Goal: Task Accomplishment & Management: Manage account settings

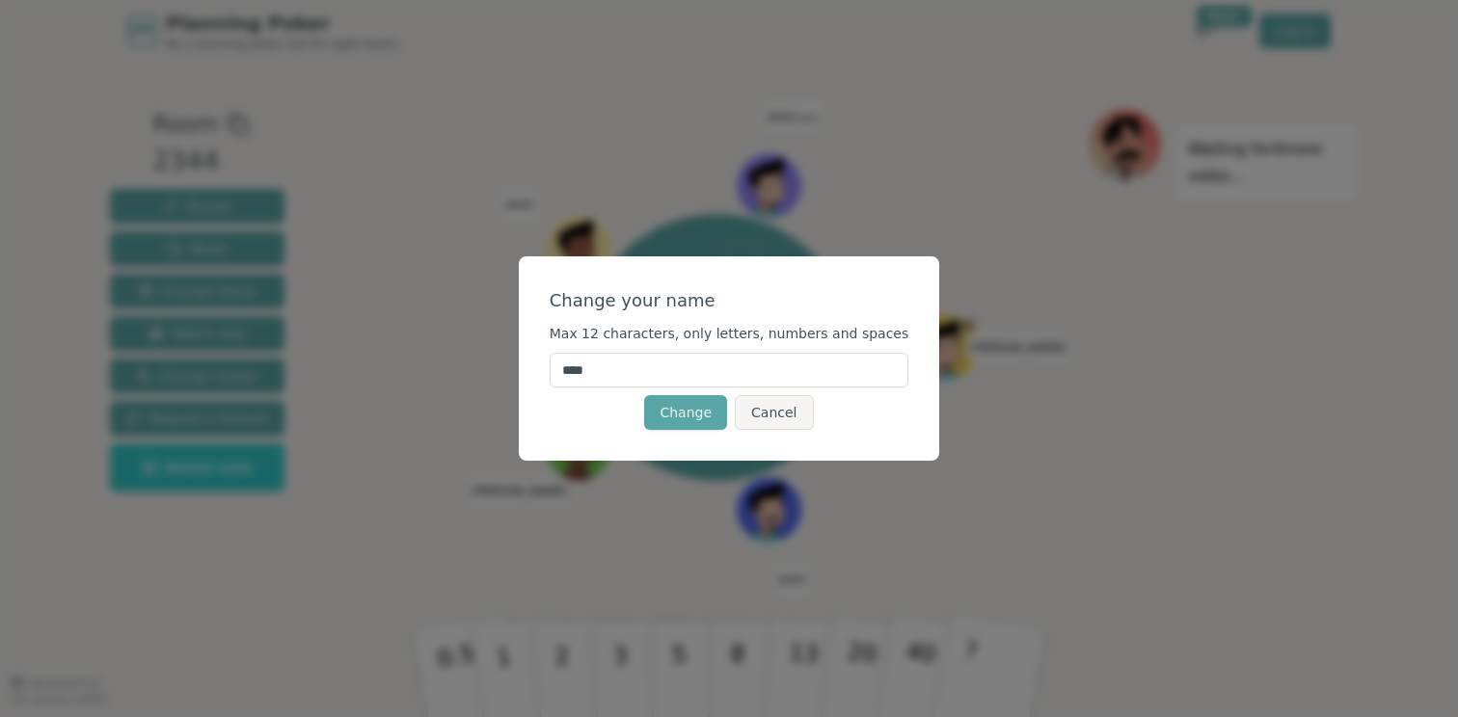
click at [642, 374] on input "****" at bounding box center [730, 370] width 360 height 35
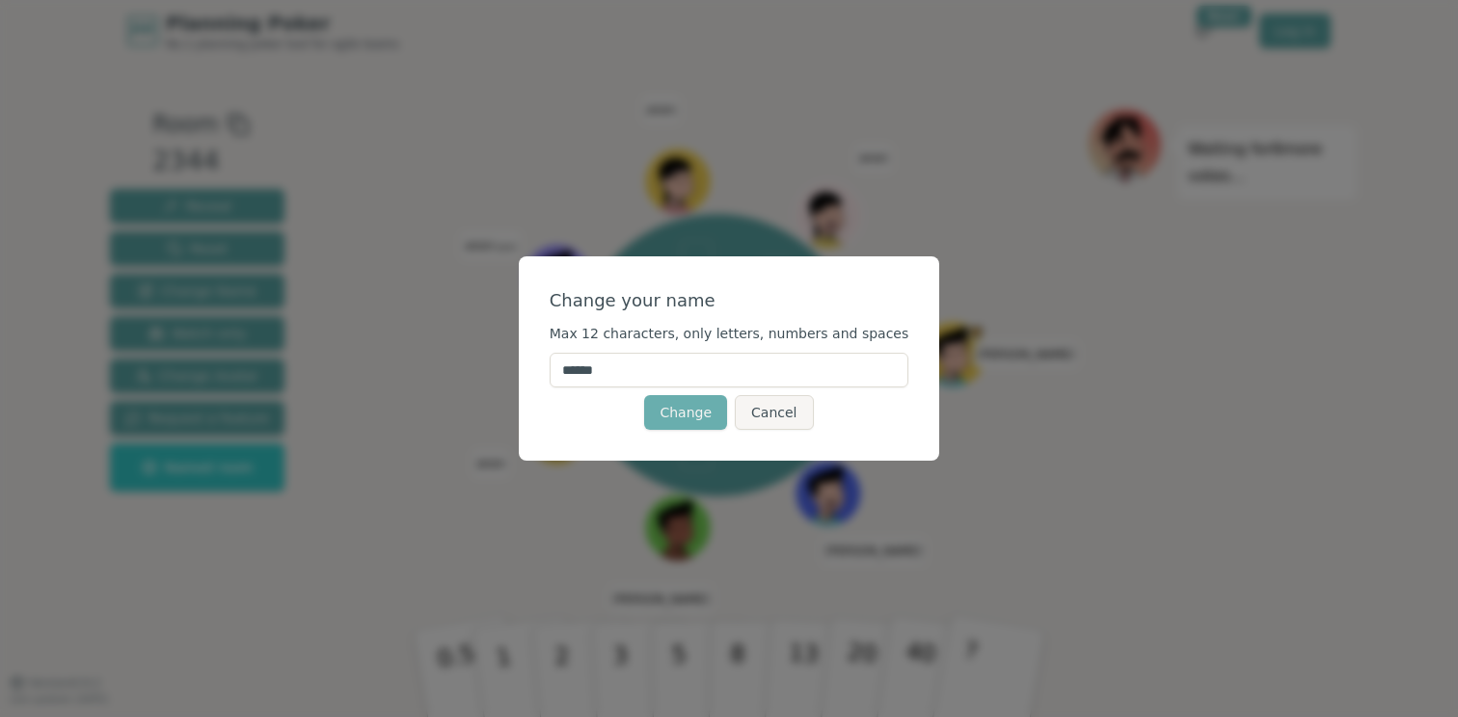
type input "******"
click at [690, 414] on button "Change" at bounding box center [685, 412] width 83 height 35
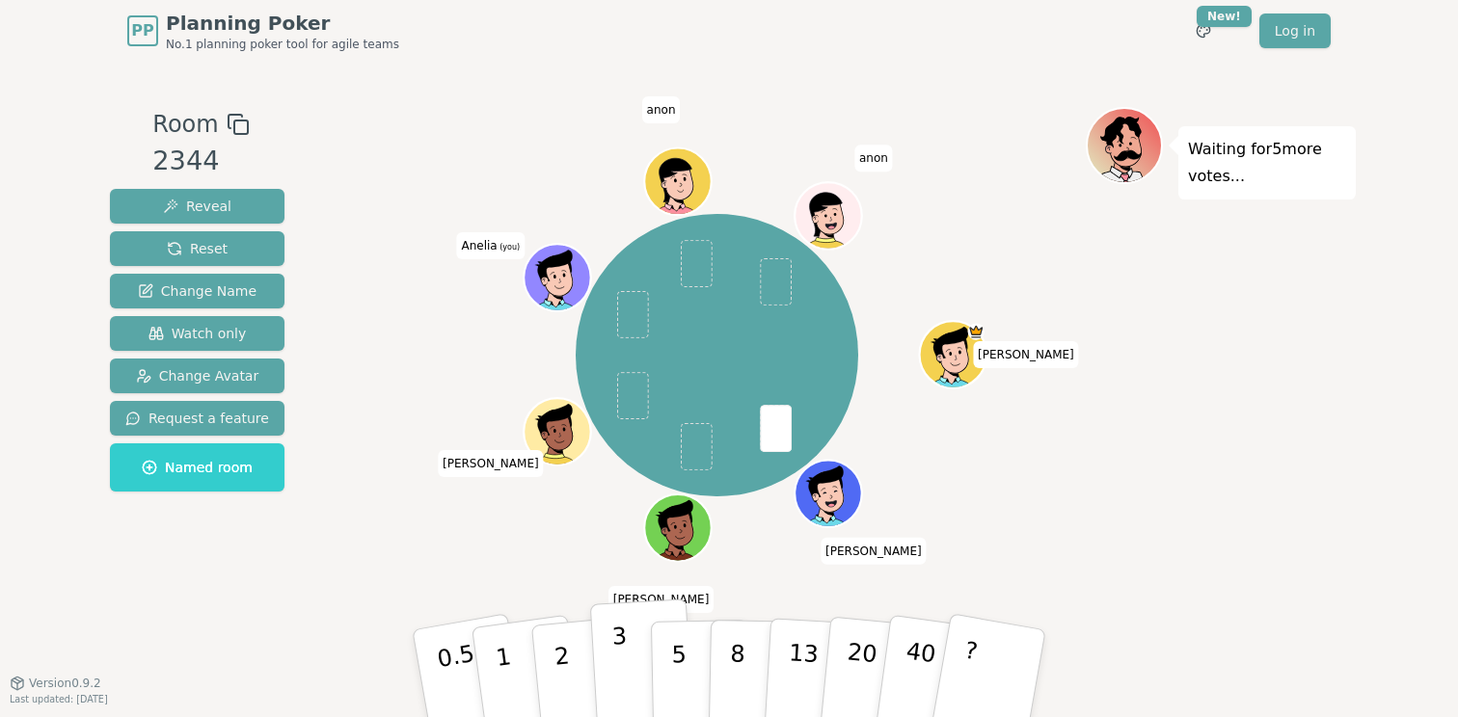
click at [627, 676] on button "3" at bounding box center [642, 674] width 105 height 150
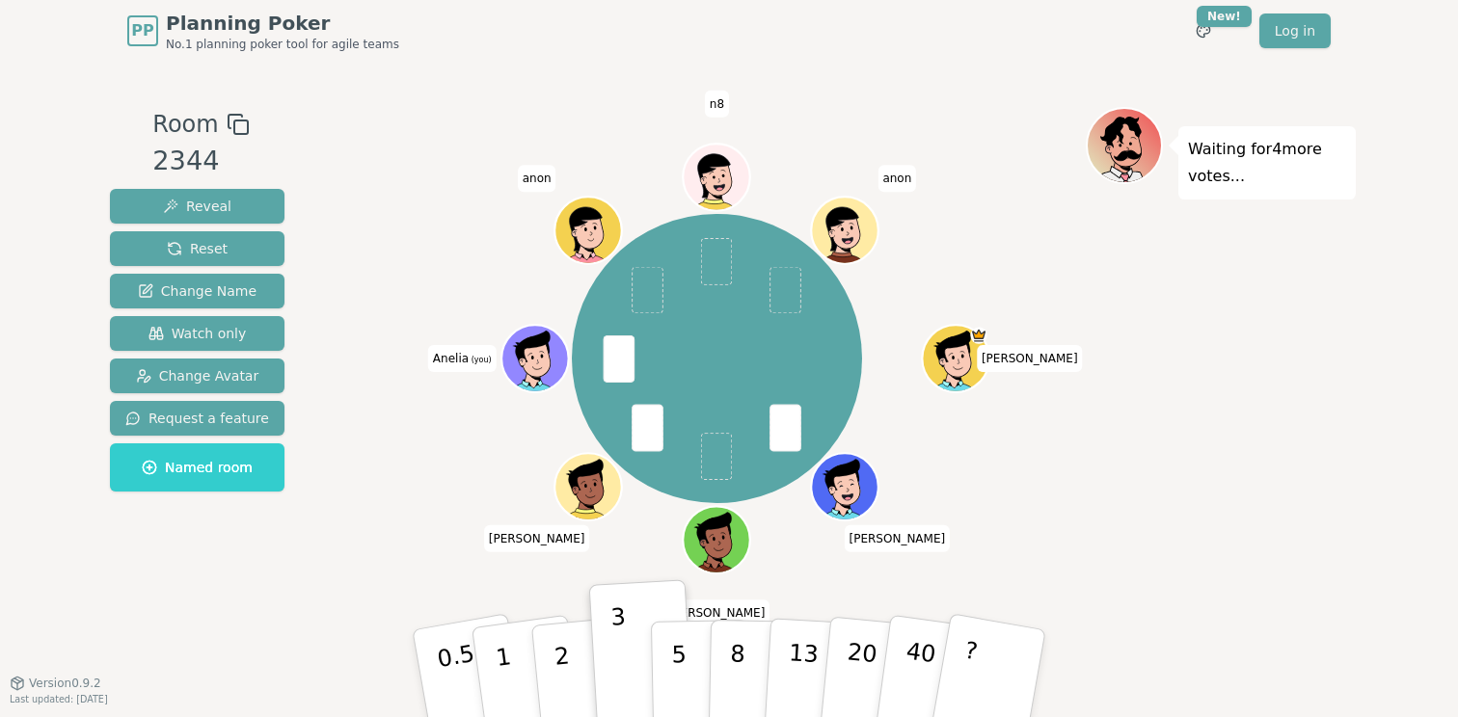
click at [537, 352] on icon at bounding box center [537, 354] width 52 height 8
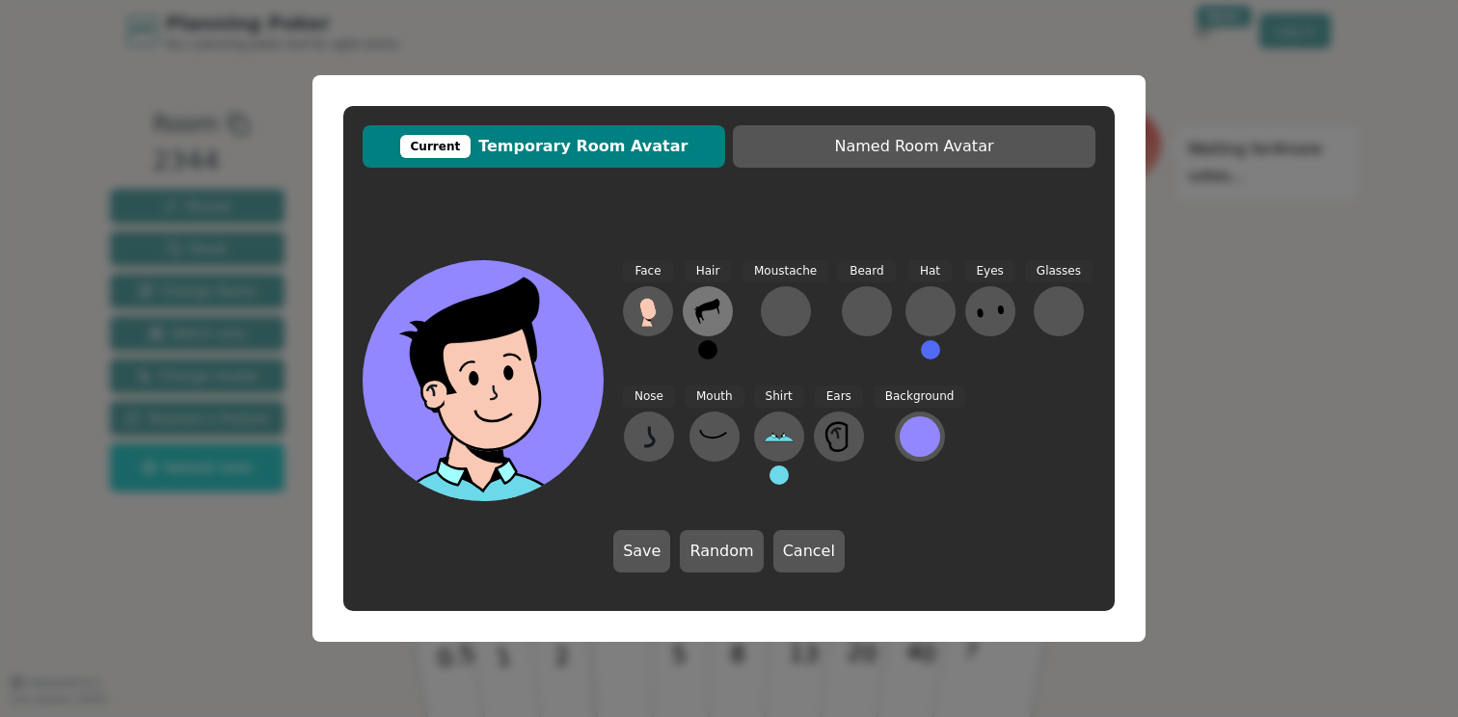
click at [694, 323] on icon at bounding box center [707, 311] width 31 height 31
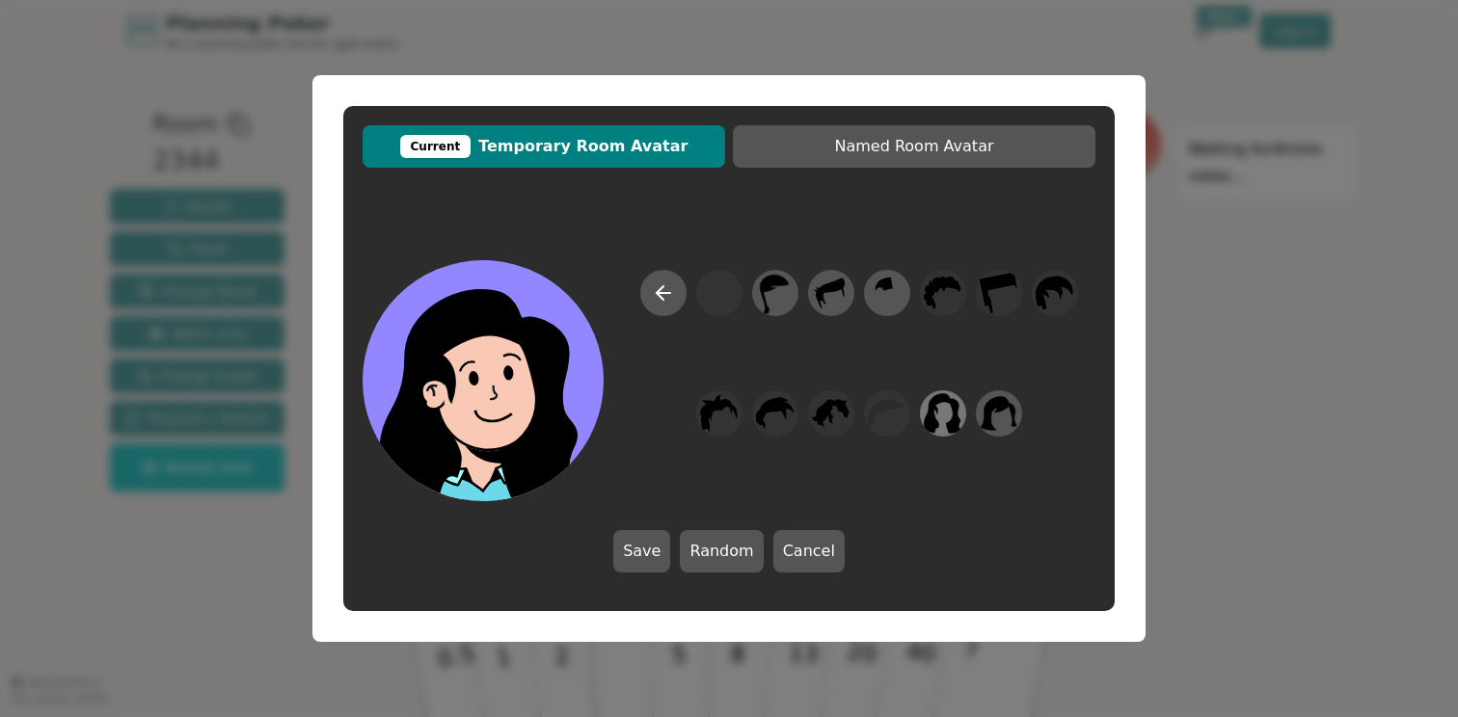
click at [931, 417] on icon at bounding box center [944, 413] width 38 height 40
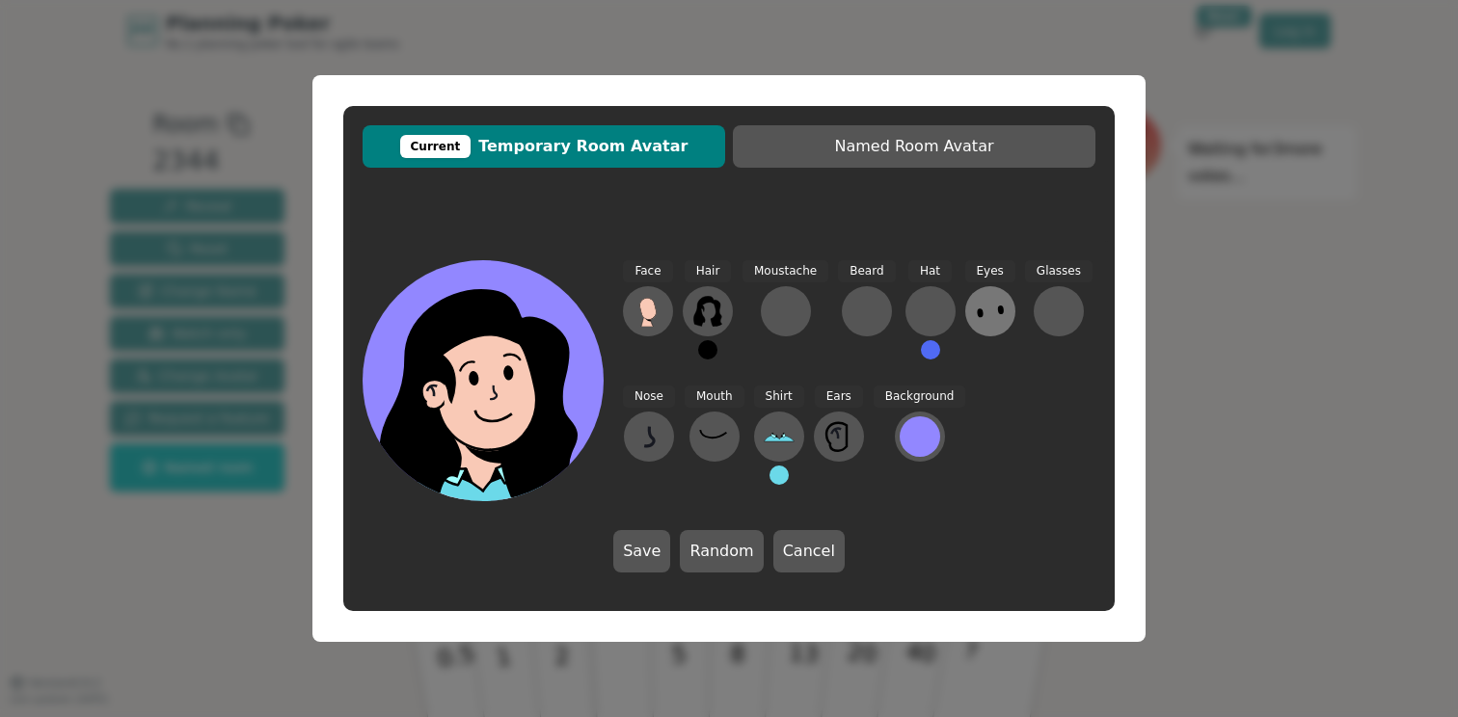
click at [975, 322] on icon at bounding box center [990, 311] width 31 height 31
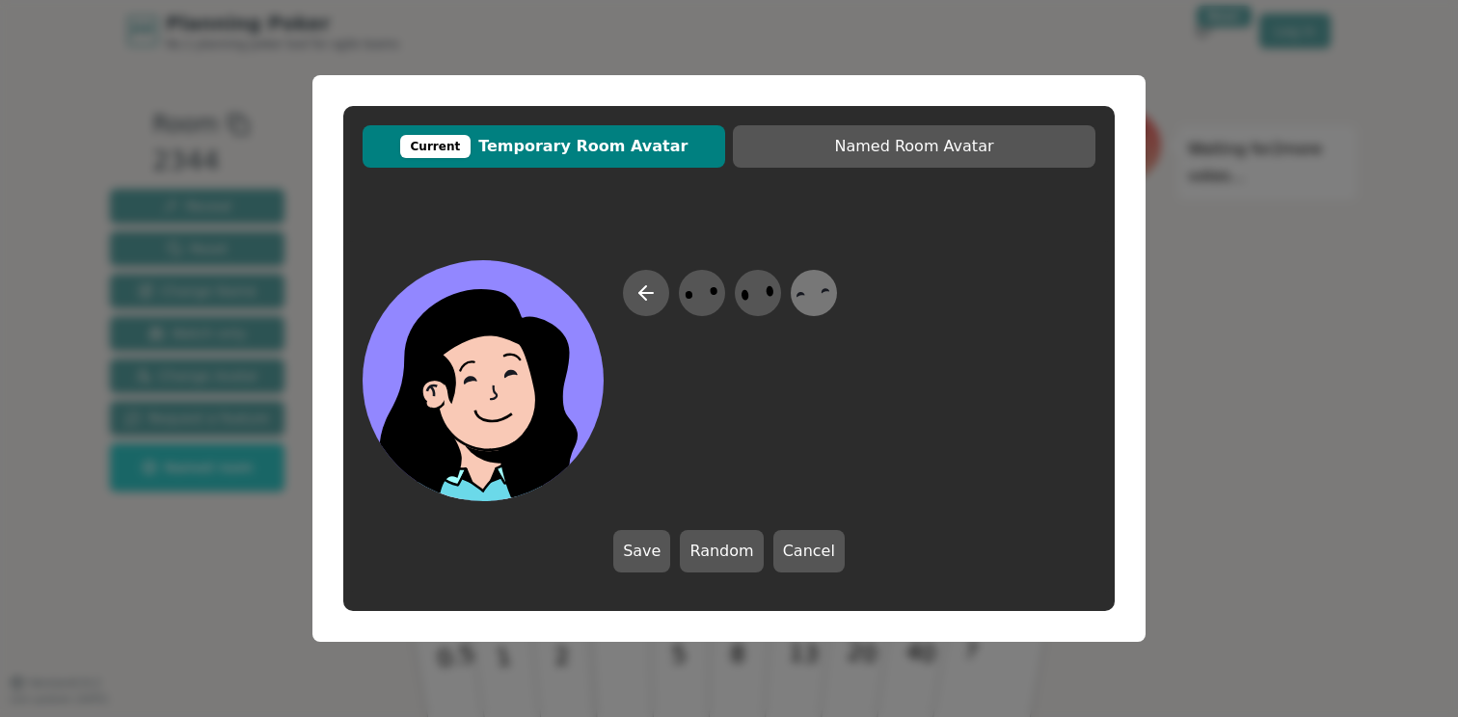
click at [820, 298] on icon at bounding box center [813, 293] width 38 height 43
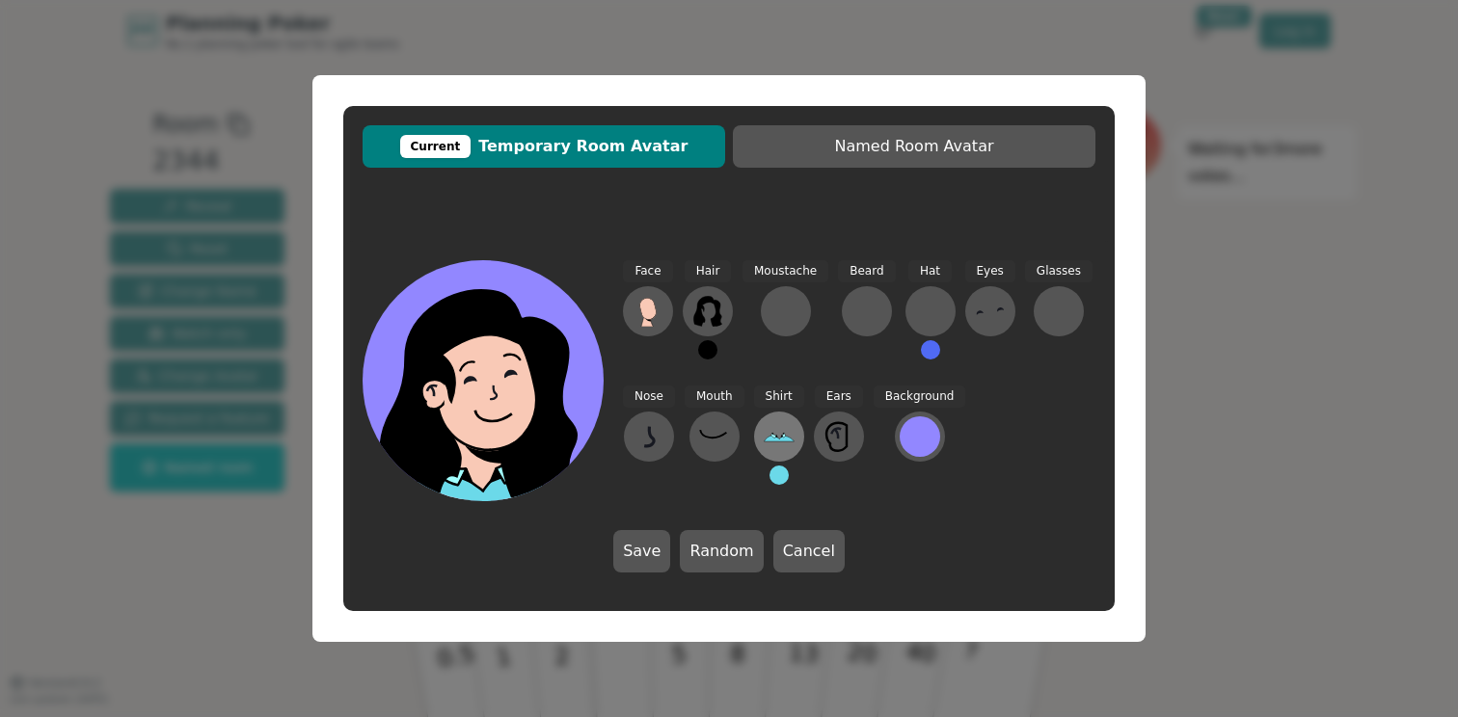
click at [769, 450] on icon at bounding box center [779, 436] width 31 height 31
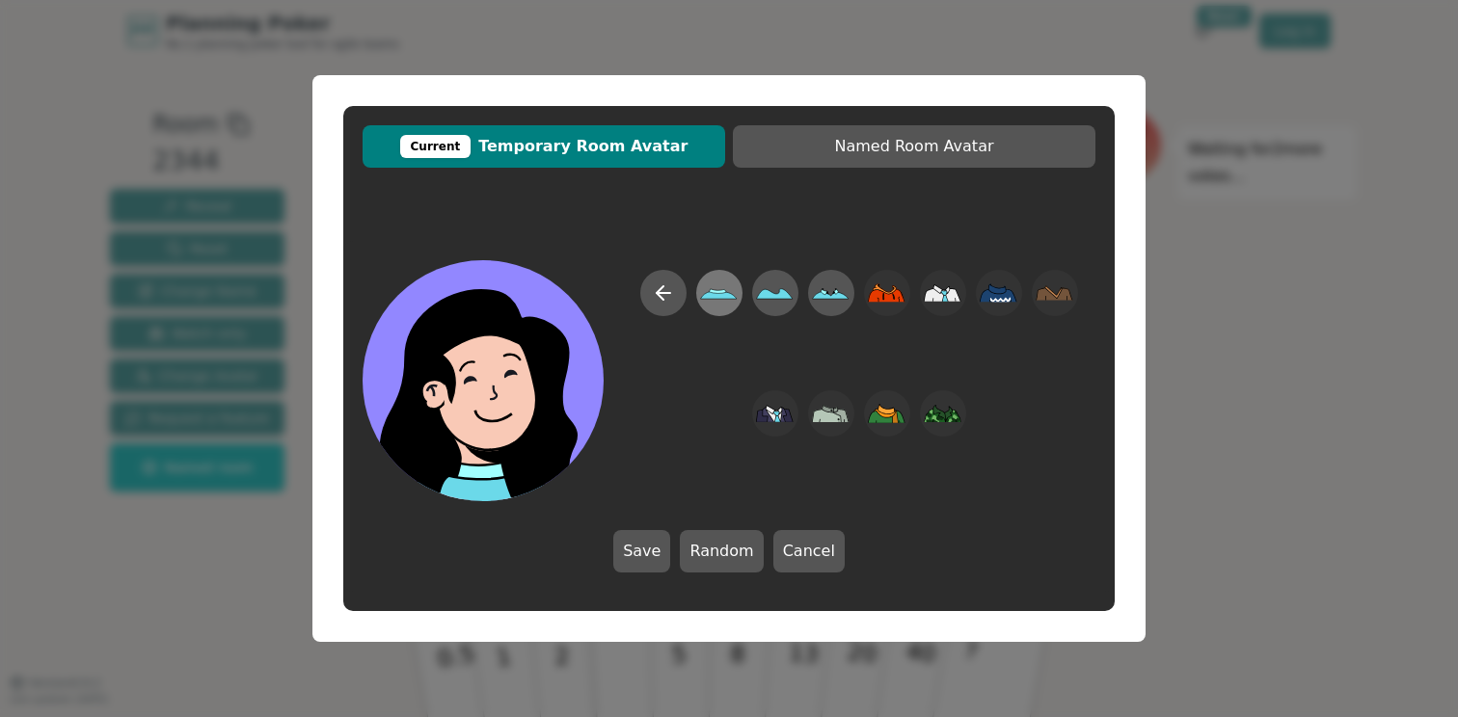
click at [708, 299] on icon at bounding box center [719, 293] width 38 height 43
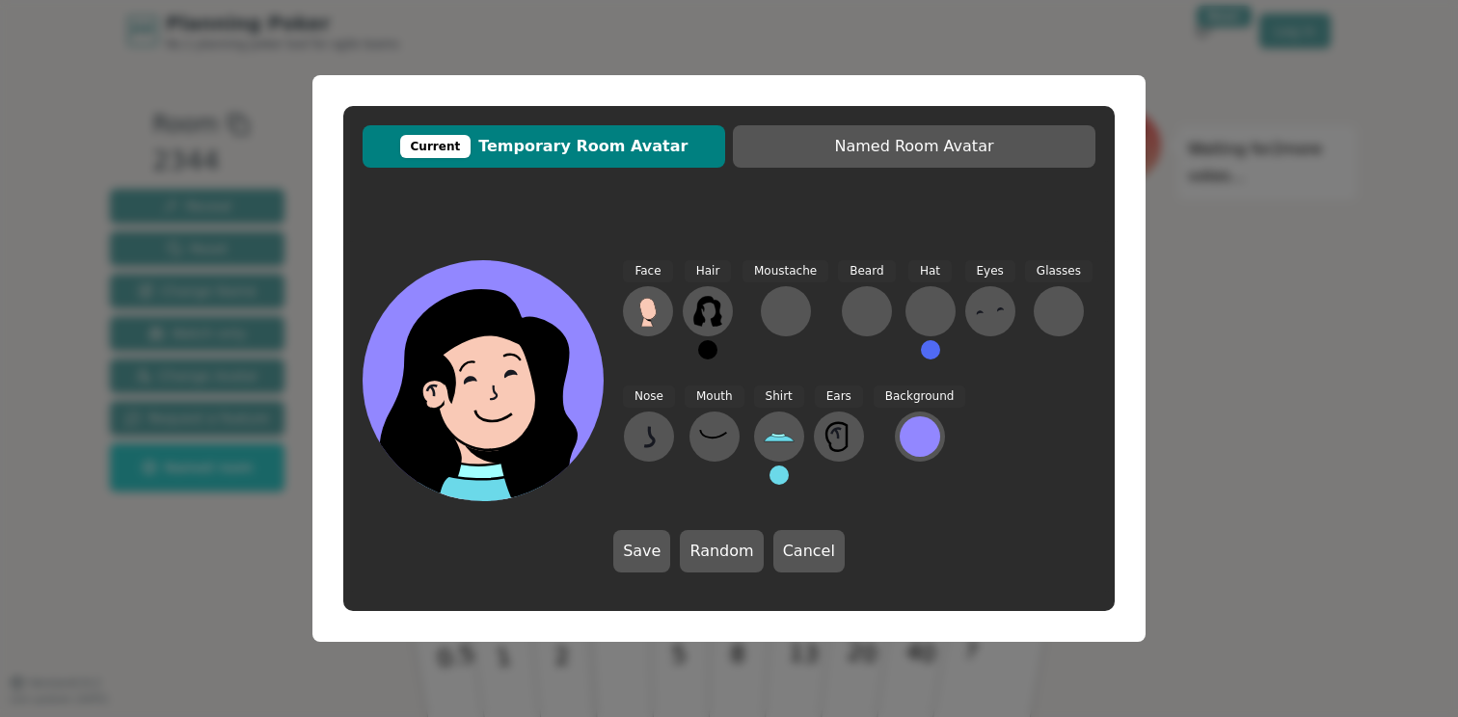
click at [708, 299] on icon at bounding box center [707, 311] width 28 height 31
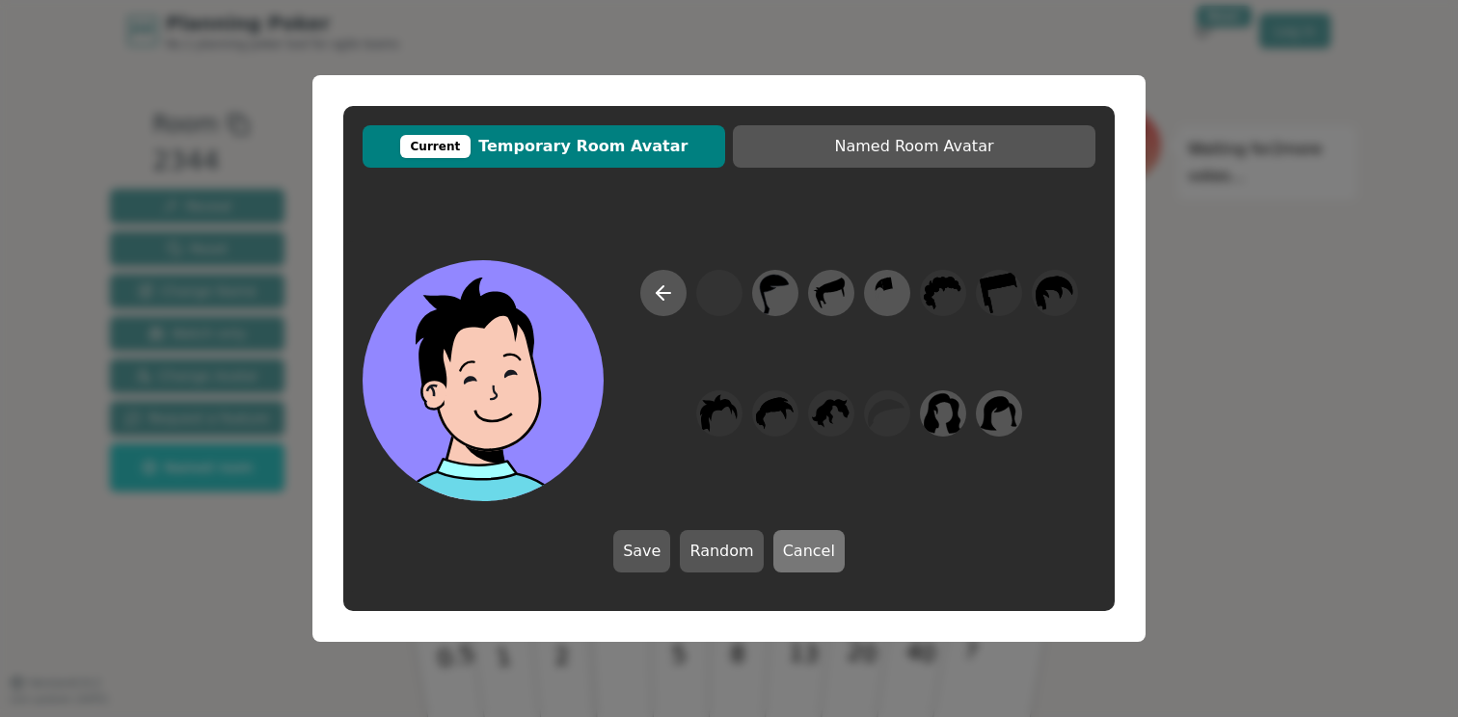
click at [805, 549] on button "Cancel" at bounding box center [808, 551] width 71 height 42
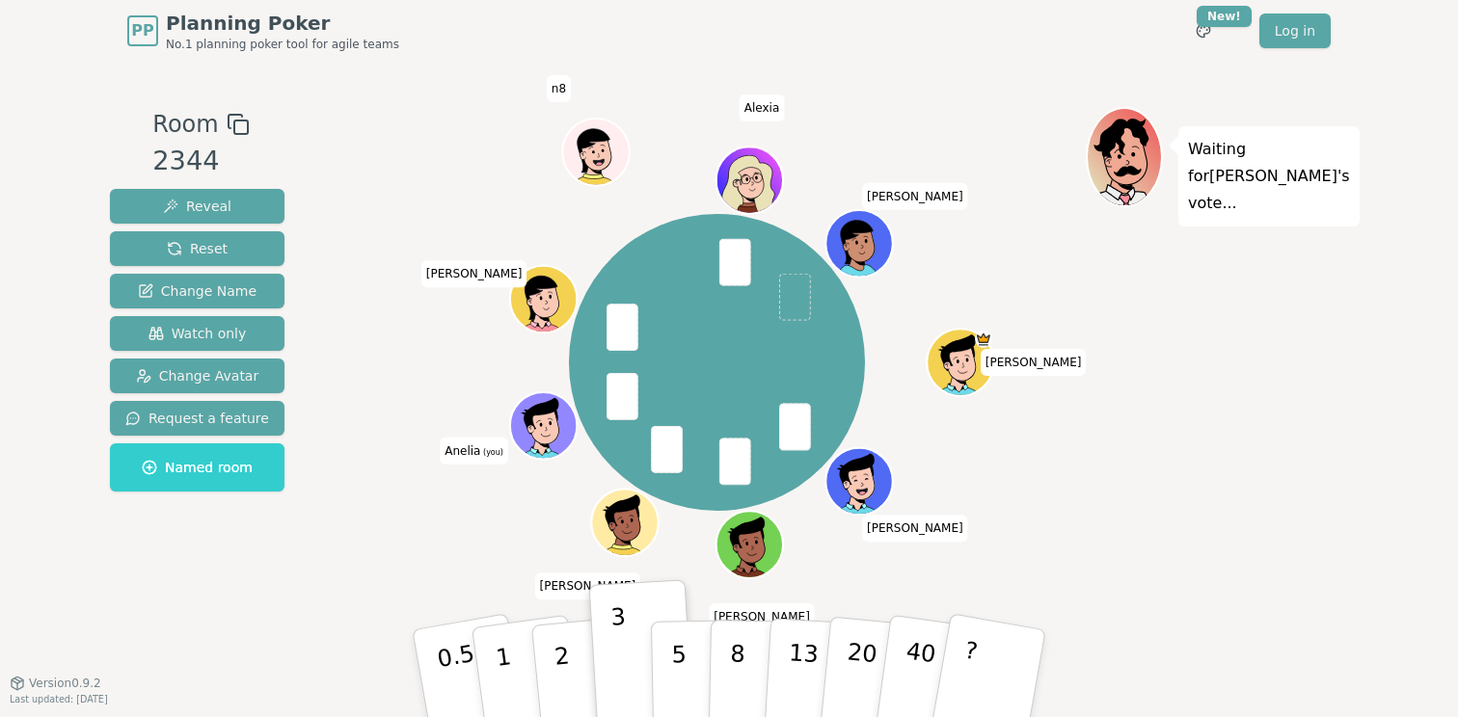
click at [536, 428] on div at bounding box center [544, 446] width 65 height 59
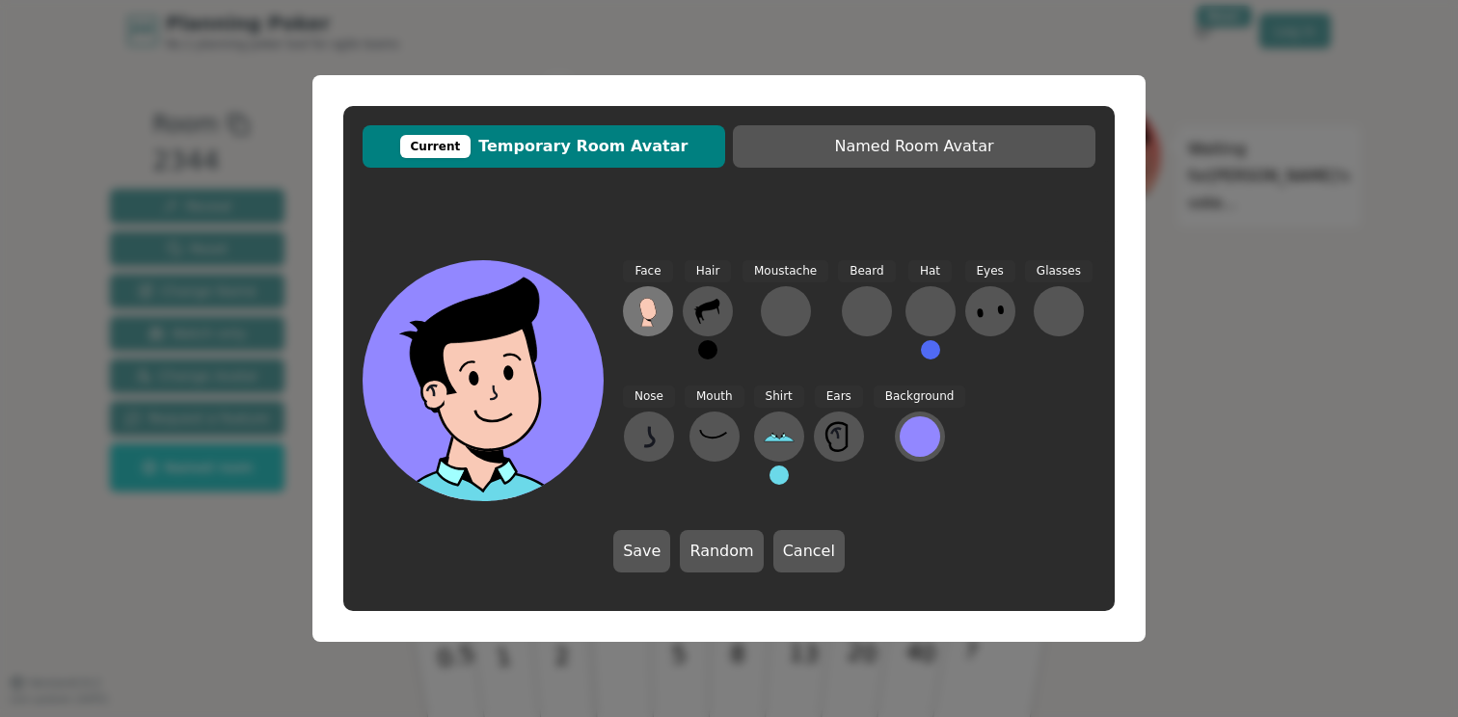
click at [659, 313] on icon at bounding box center [648, 311] width 31 height 31
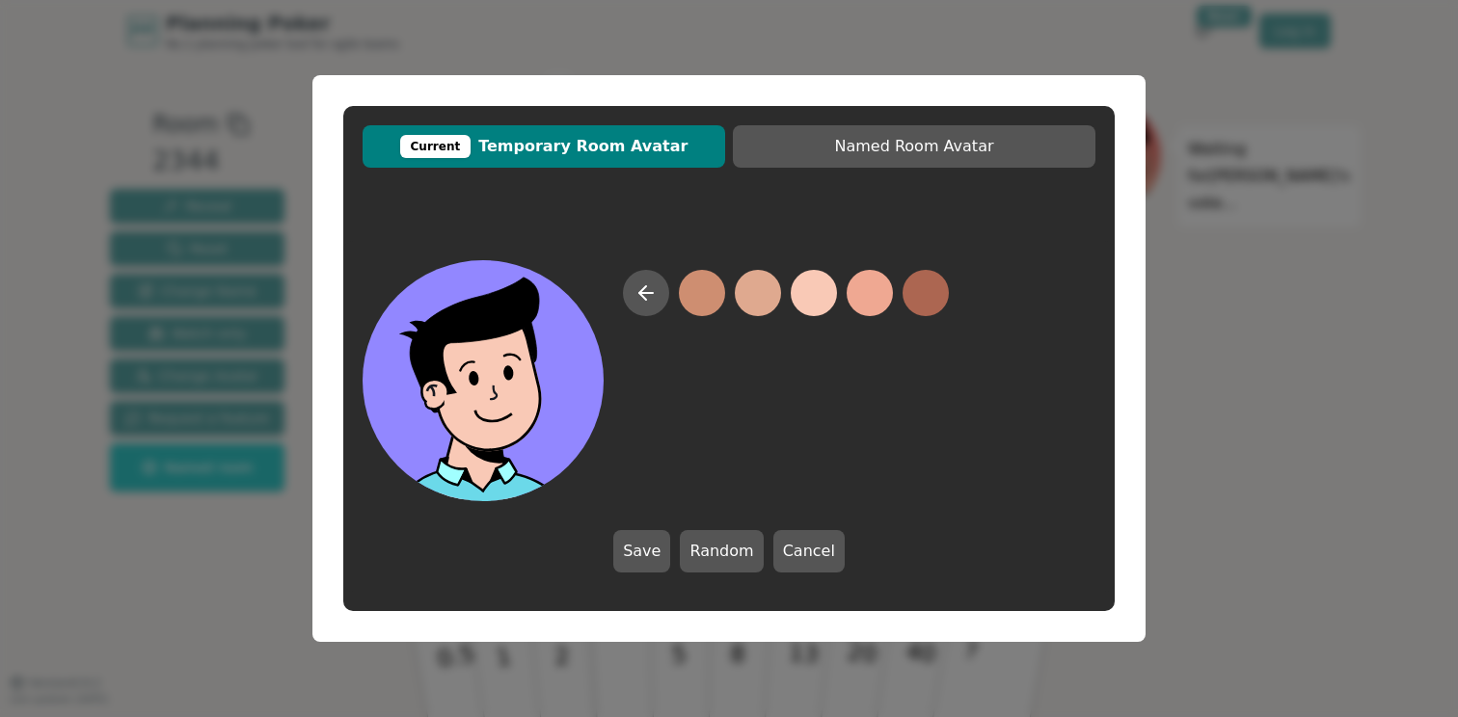
click at [825, 298] on button at bounding box center [814, 293] width 46 height 46
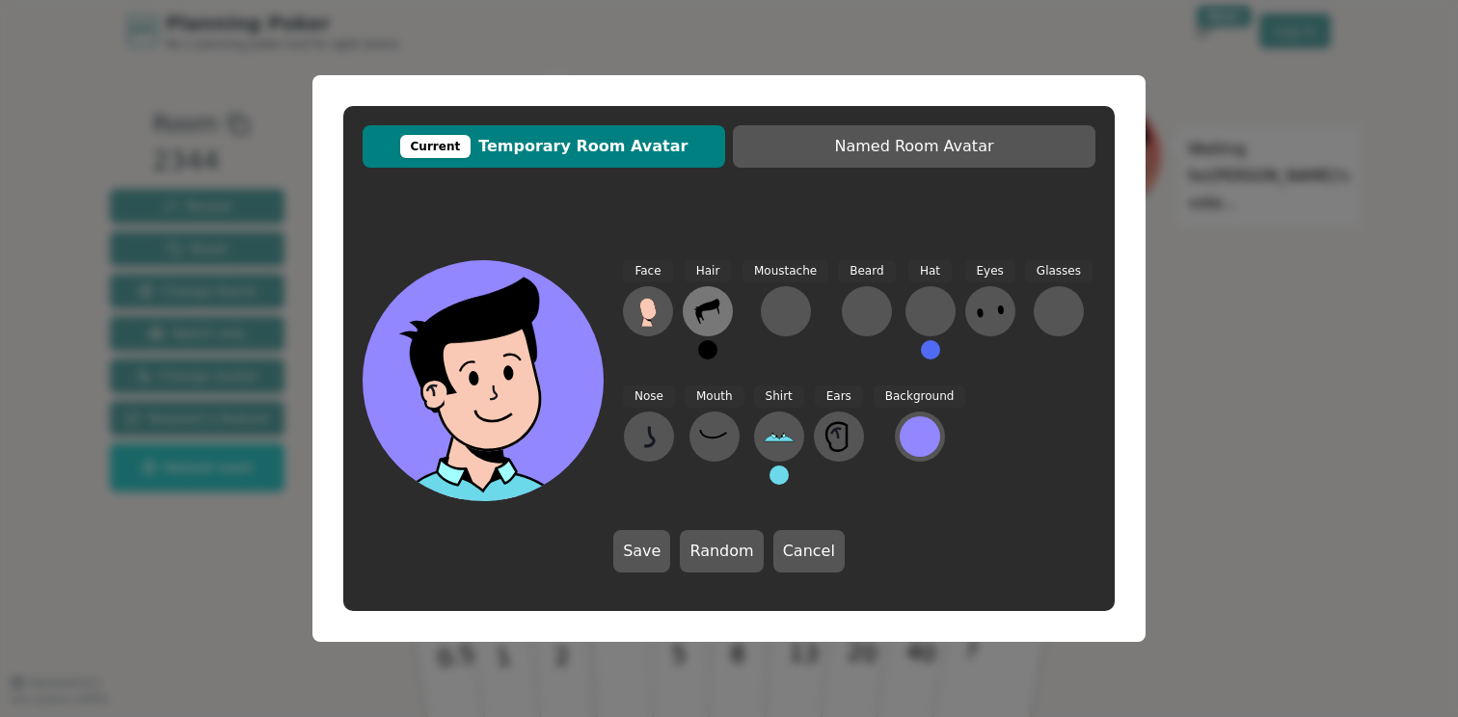
click at [705, 310] on icon at bounding box center [707, 311] width 31 height 31
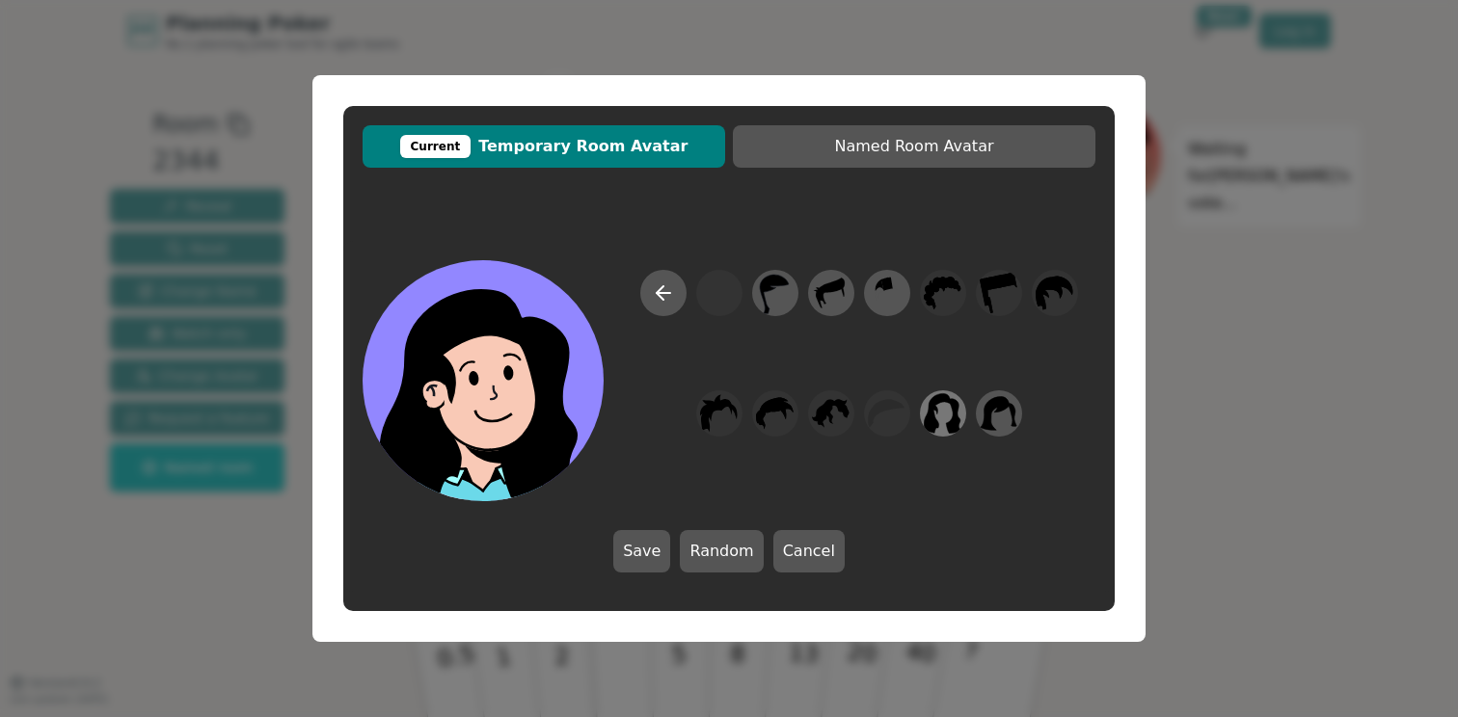
click at [934, 419] on icon at bounding box center [944, 413] width 38 height 40
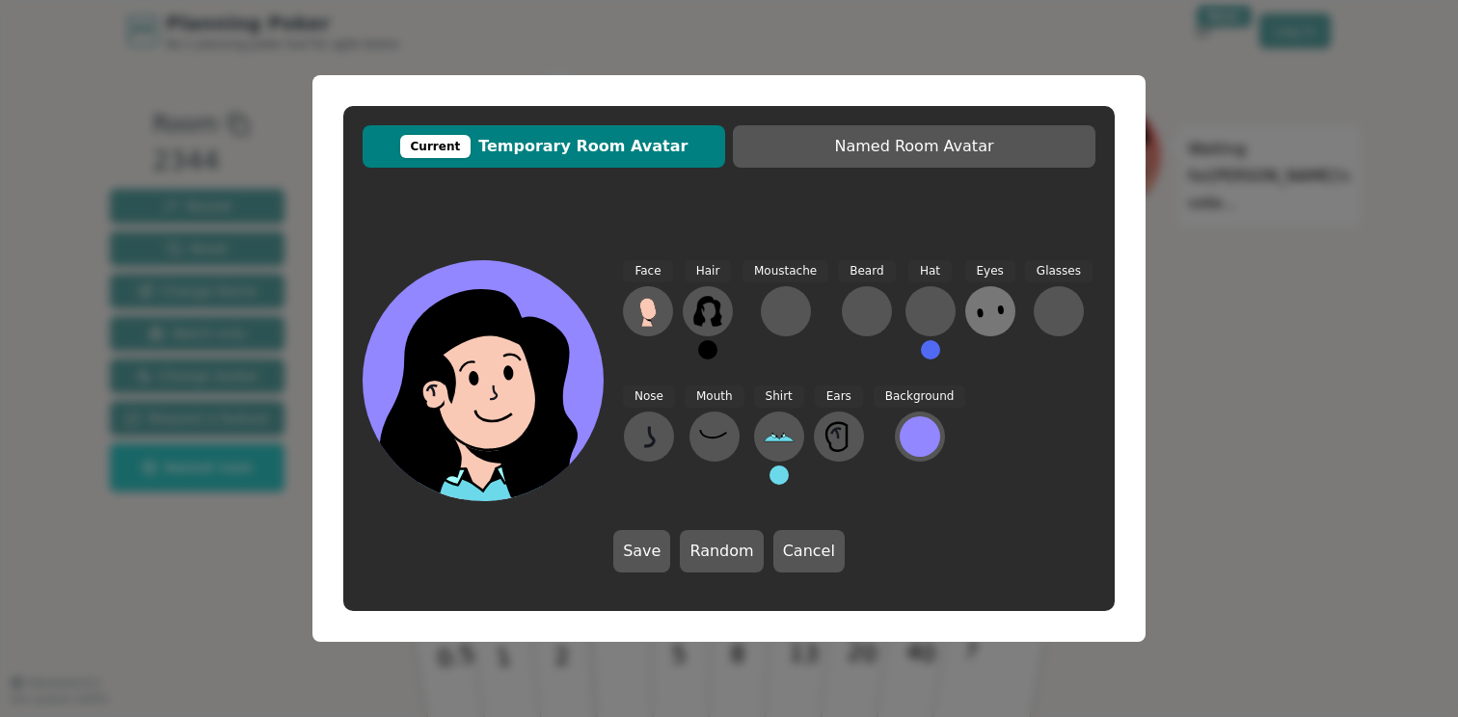
click at [992, 320] on icon at bounding box center [990, 311] width 31 height 31
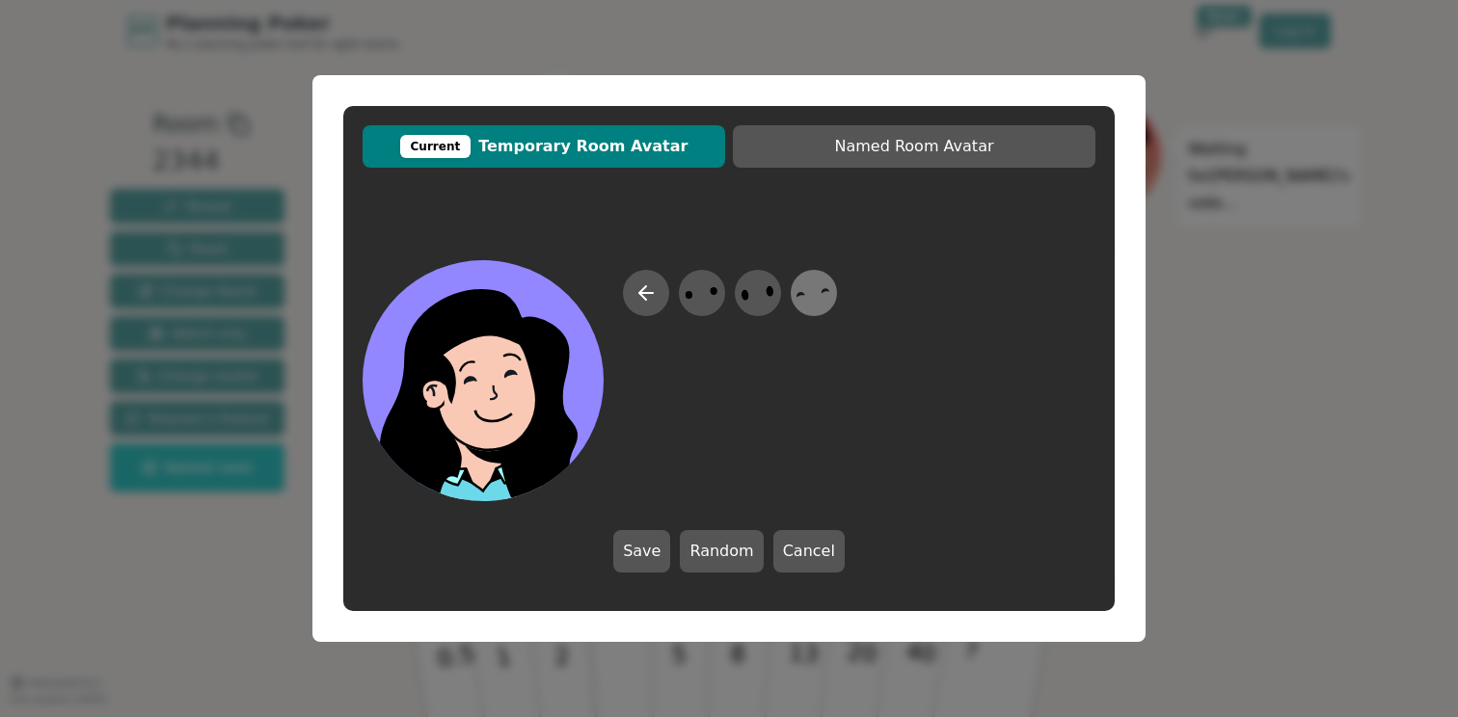
click at [810, 296] on icon at bounding box center [813, 293] width 38 height 43
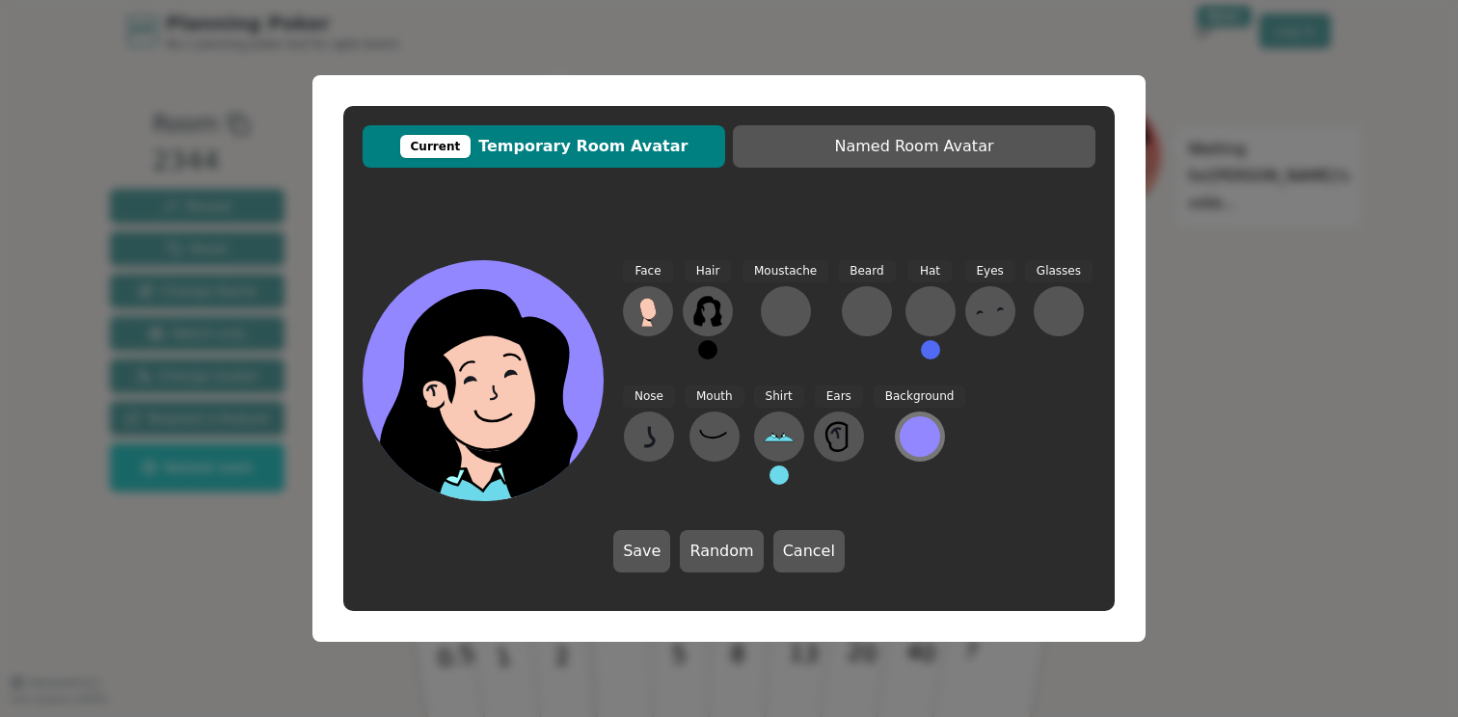
click at [920, 434] on div at bounding box center [920, 437] width 40 height 40
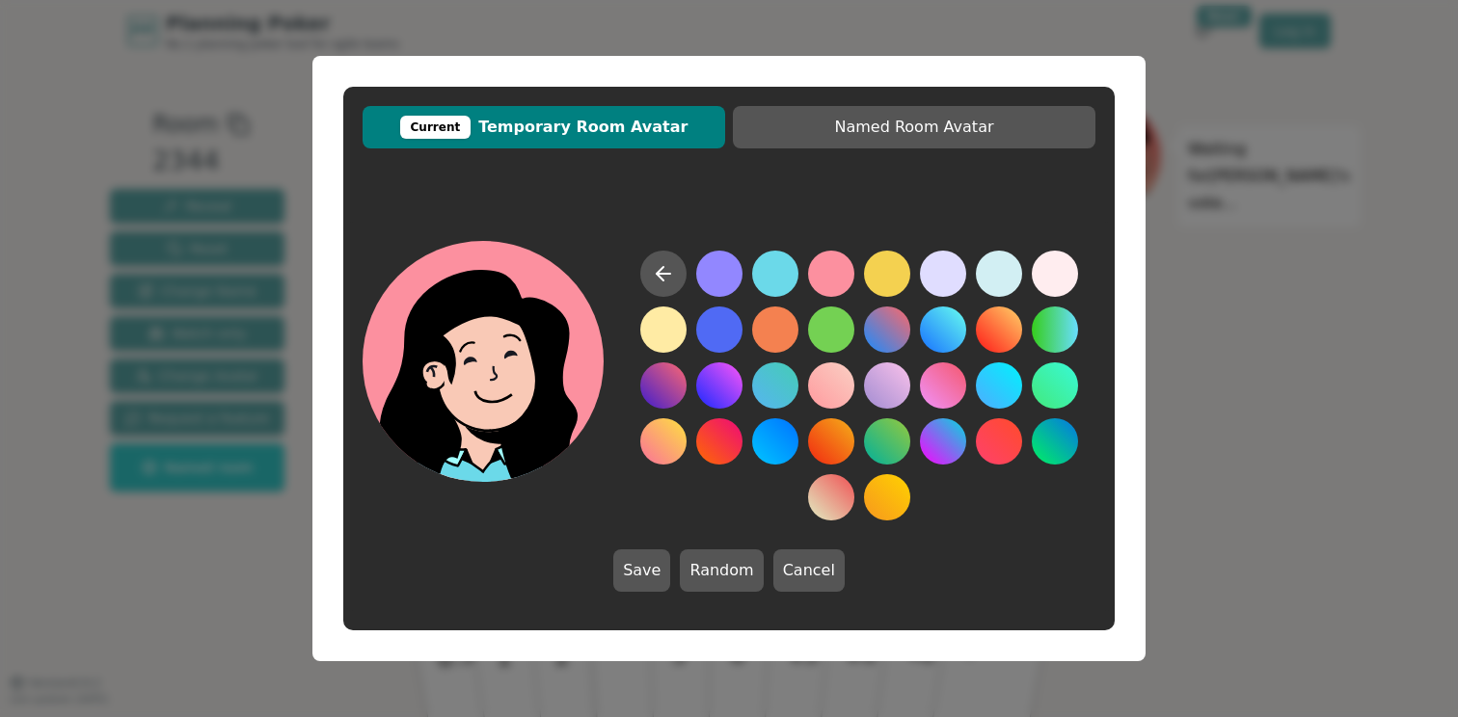
click at [824, 265] on button at bounding box center [831, 274] width 46 height 46
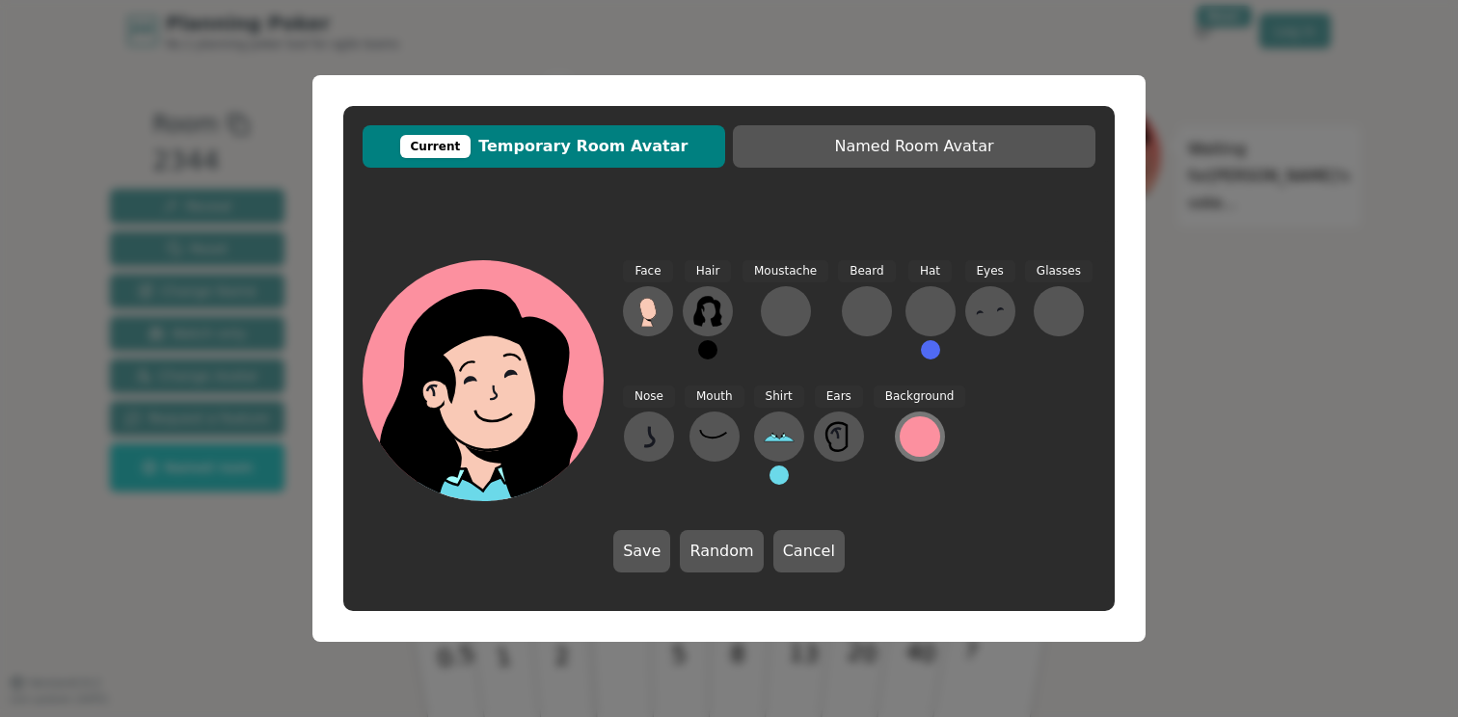
click at [913, 447] on div at bounding box center [920, 437] width 40 height 40
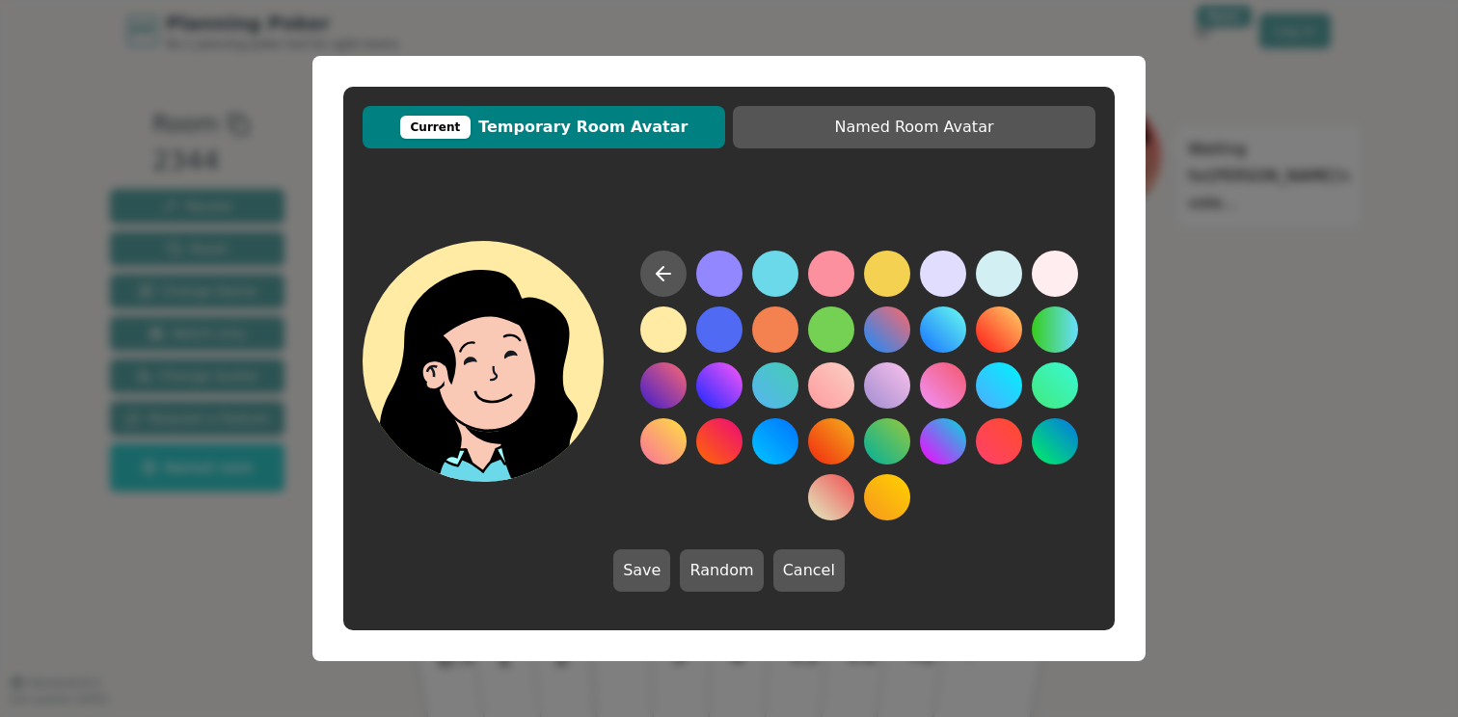
click at [684, 332] on button at bounding box center [663, 330] width 46 height 46
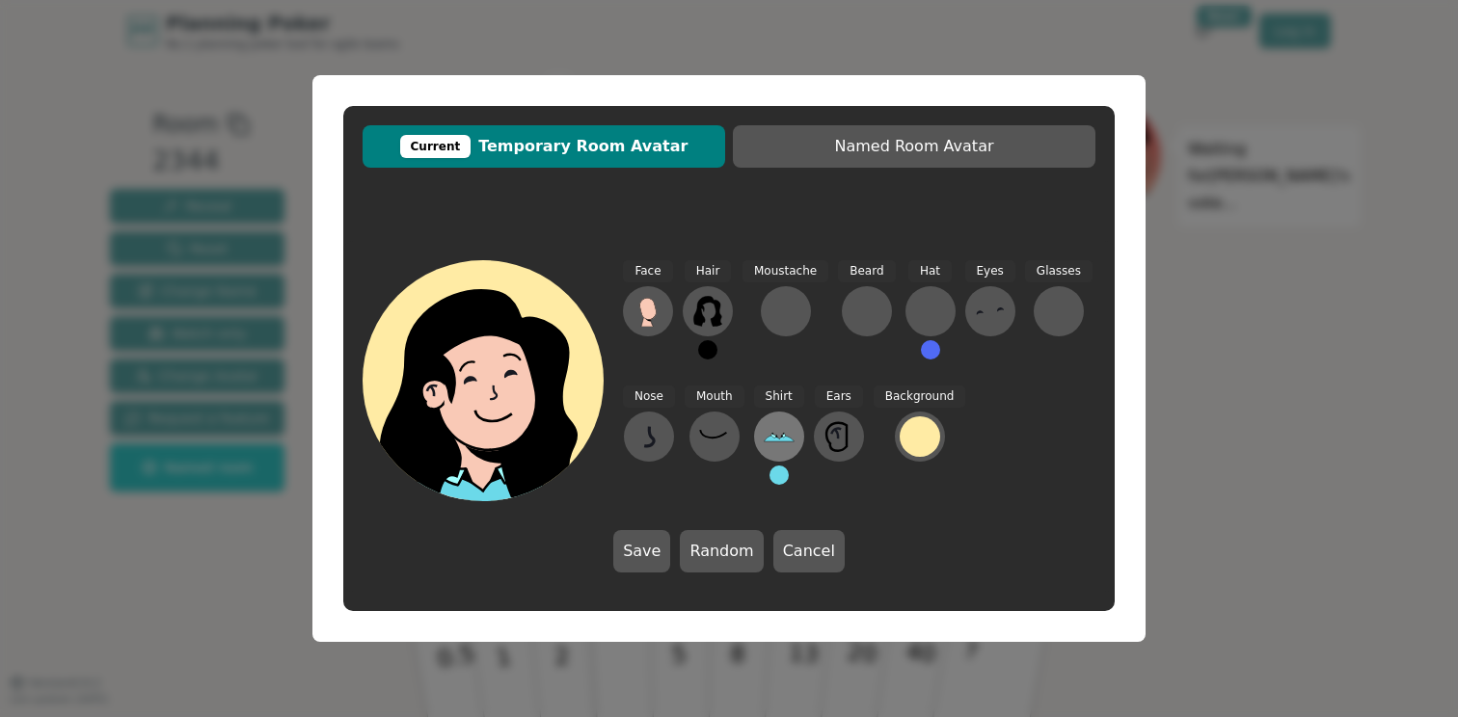
click at [780, 442] on icon at bounding box center [779, 436] width 31 height 31
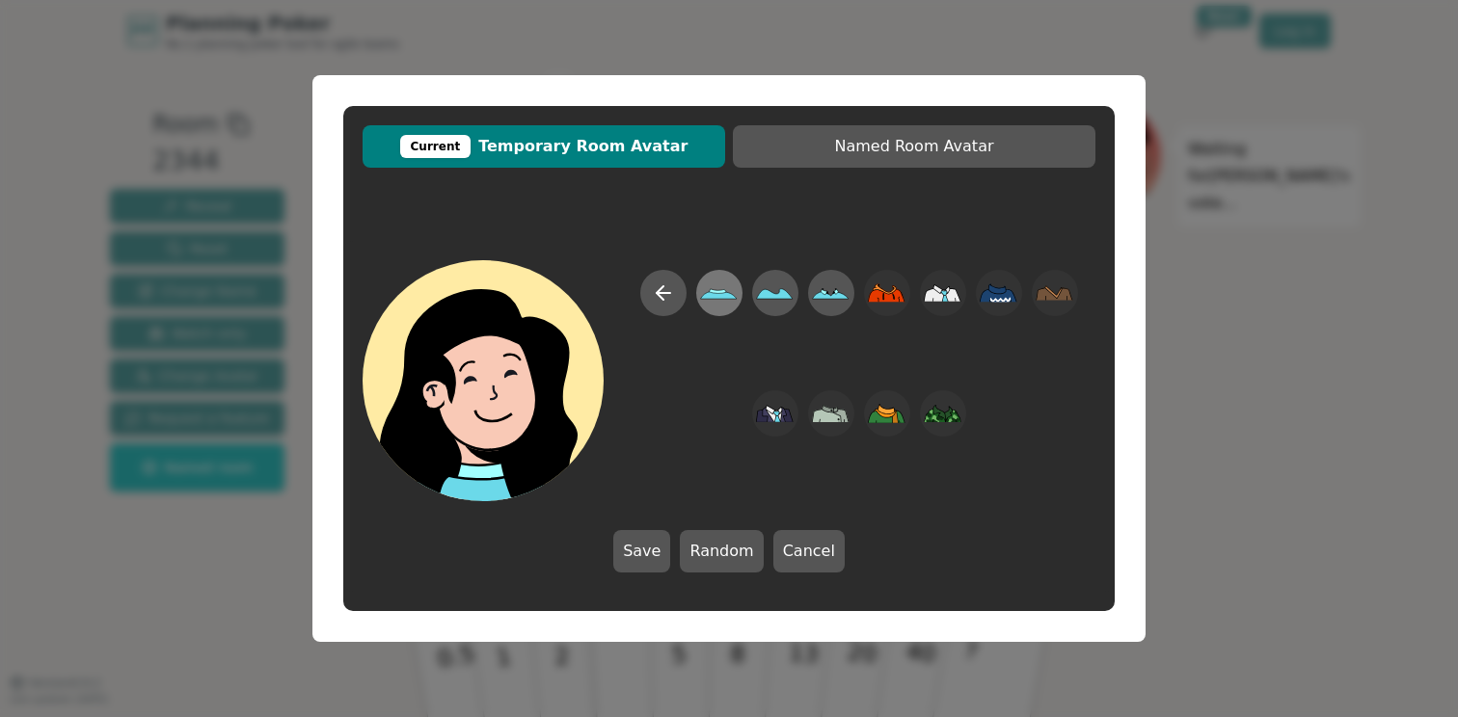
click at [727, 298] on icon at bounding box center [719, 295] width 37 height 9
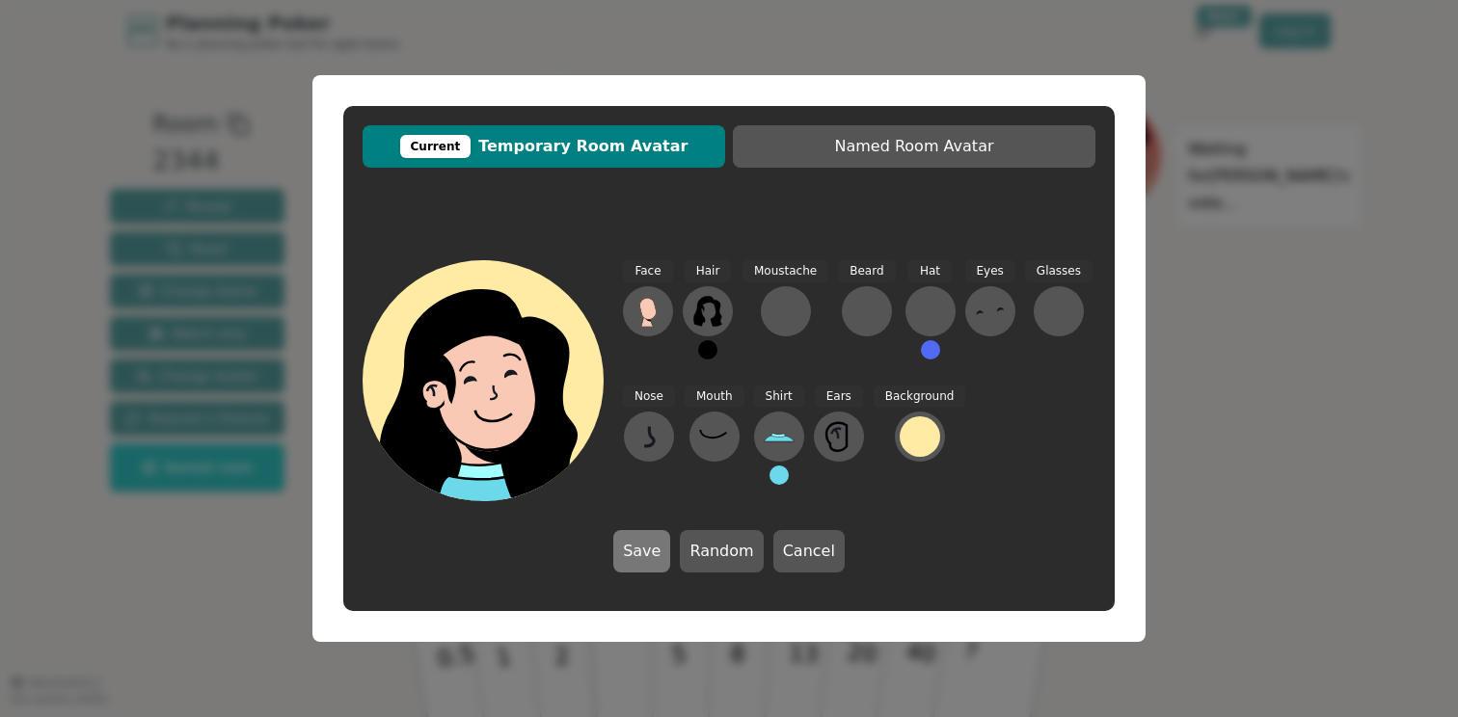
click at [660, 548] on button "Save" at bounding box center [641, 551] width 57 height 42
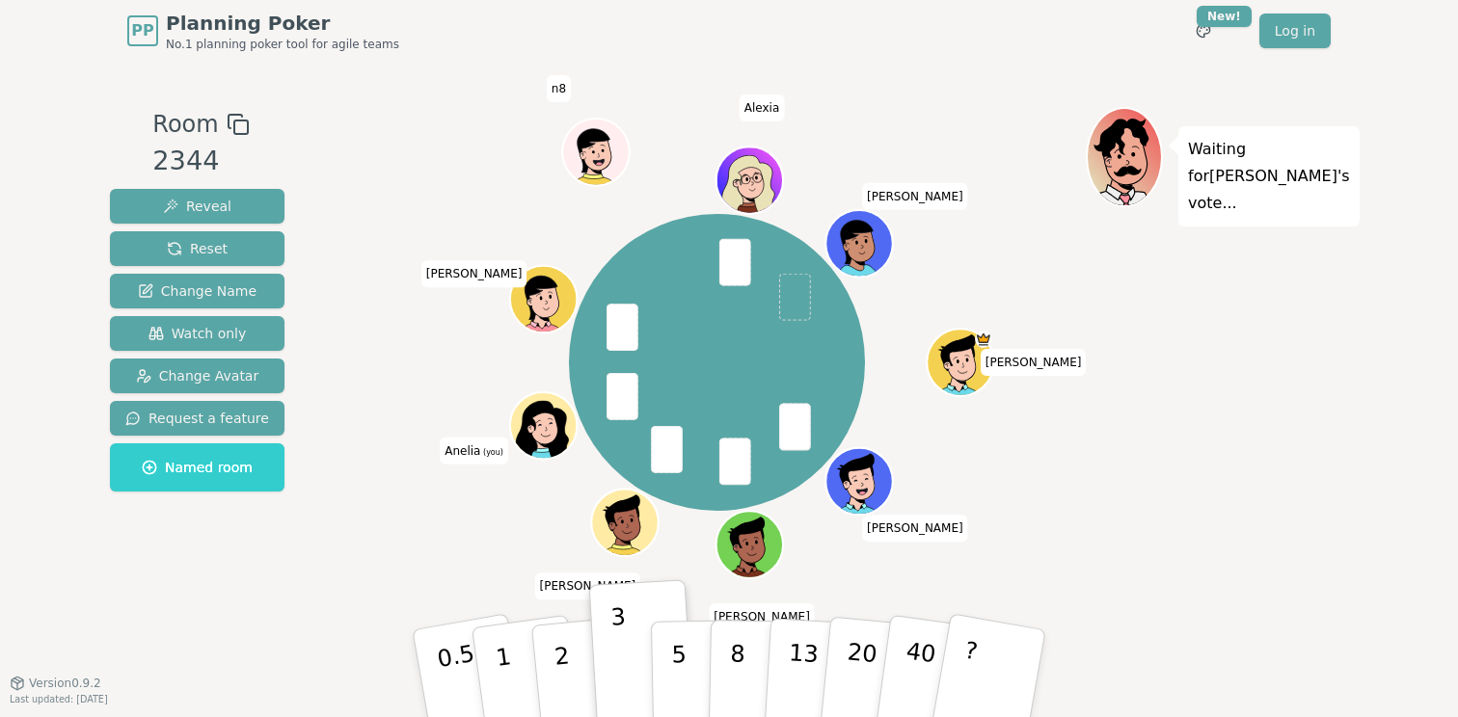
click at [540, 423] on icon at bounding box center [544, 424] width 65 height 8
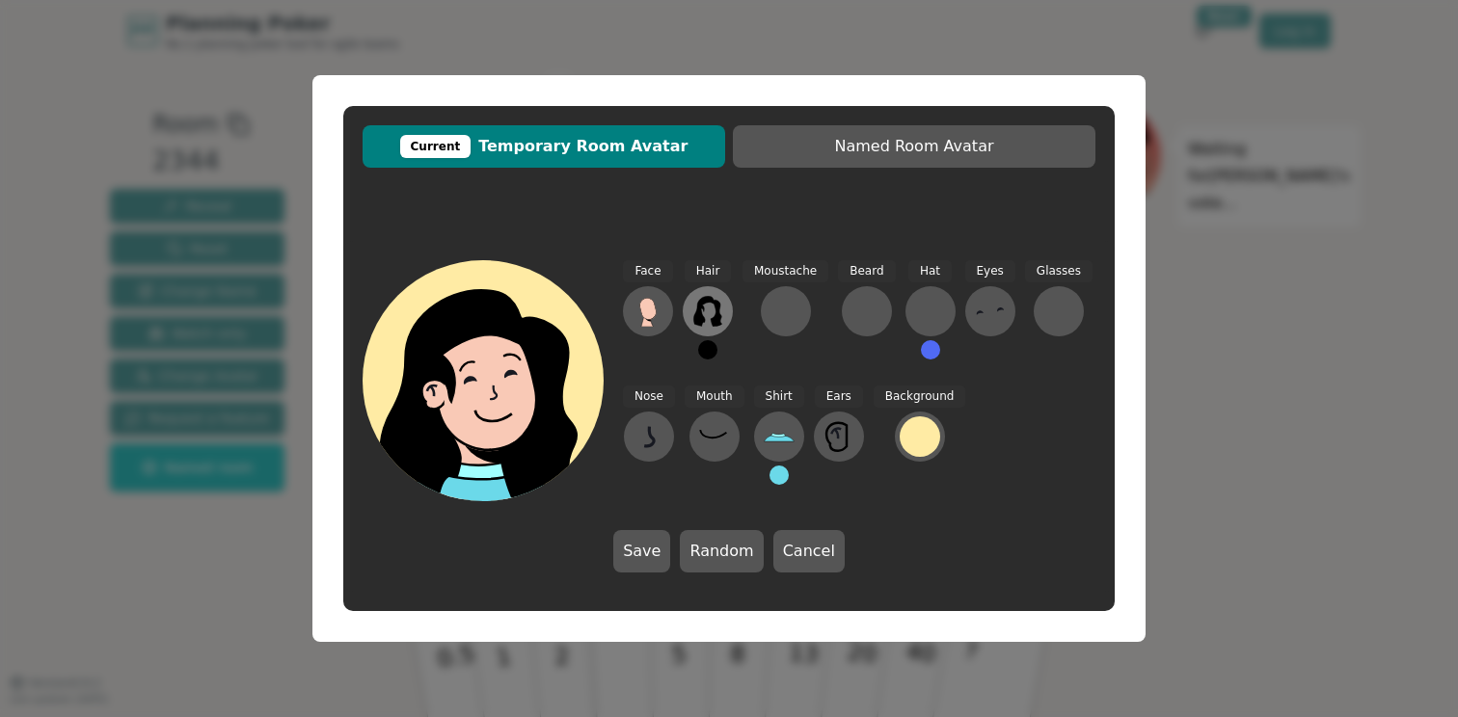
click at [708, 313] on icon at bounding box center [707, 311] width 31 height 31
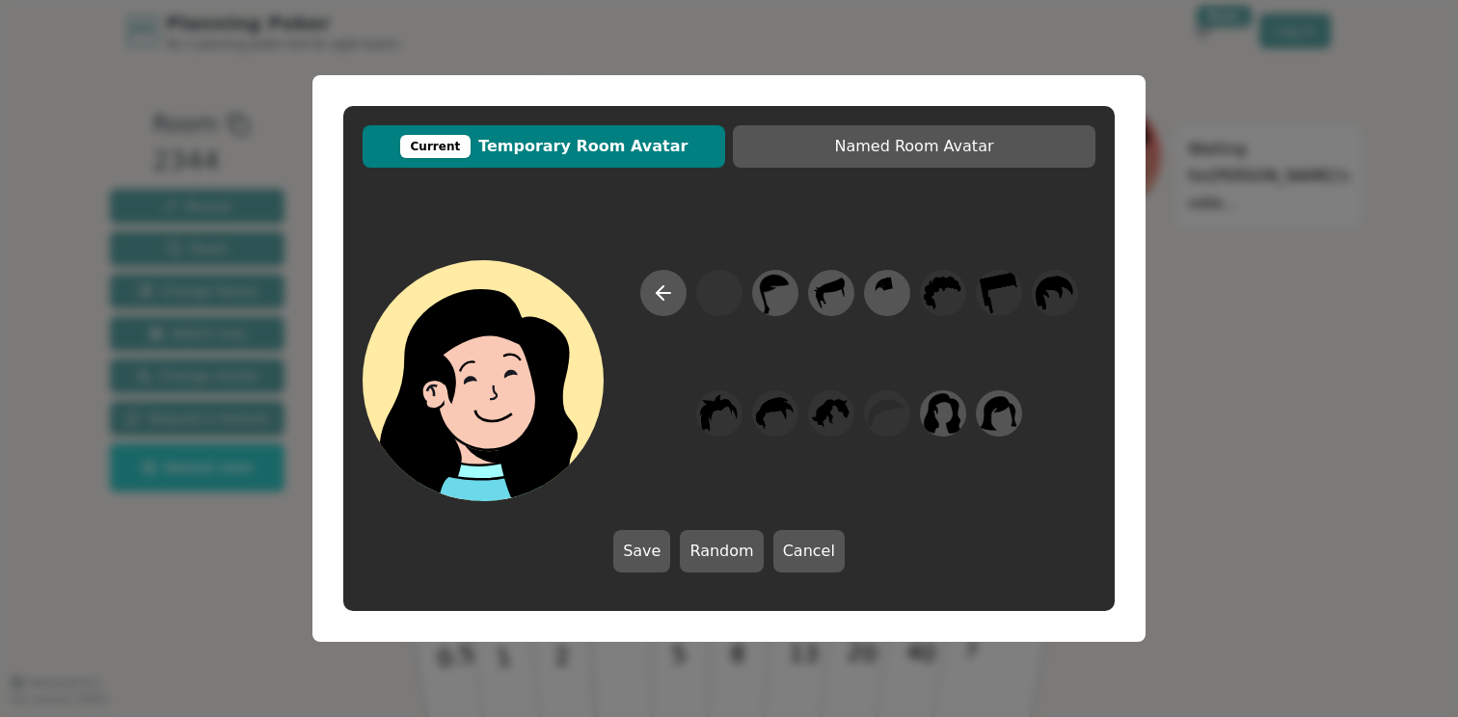
drag, startPoint x: 953, startPoint y: 412, endPoint x: 943, endPoint y: 470, distance: 58.6
click at [943, 470] on div at bounding box center [859, 385] width 472 height 231
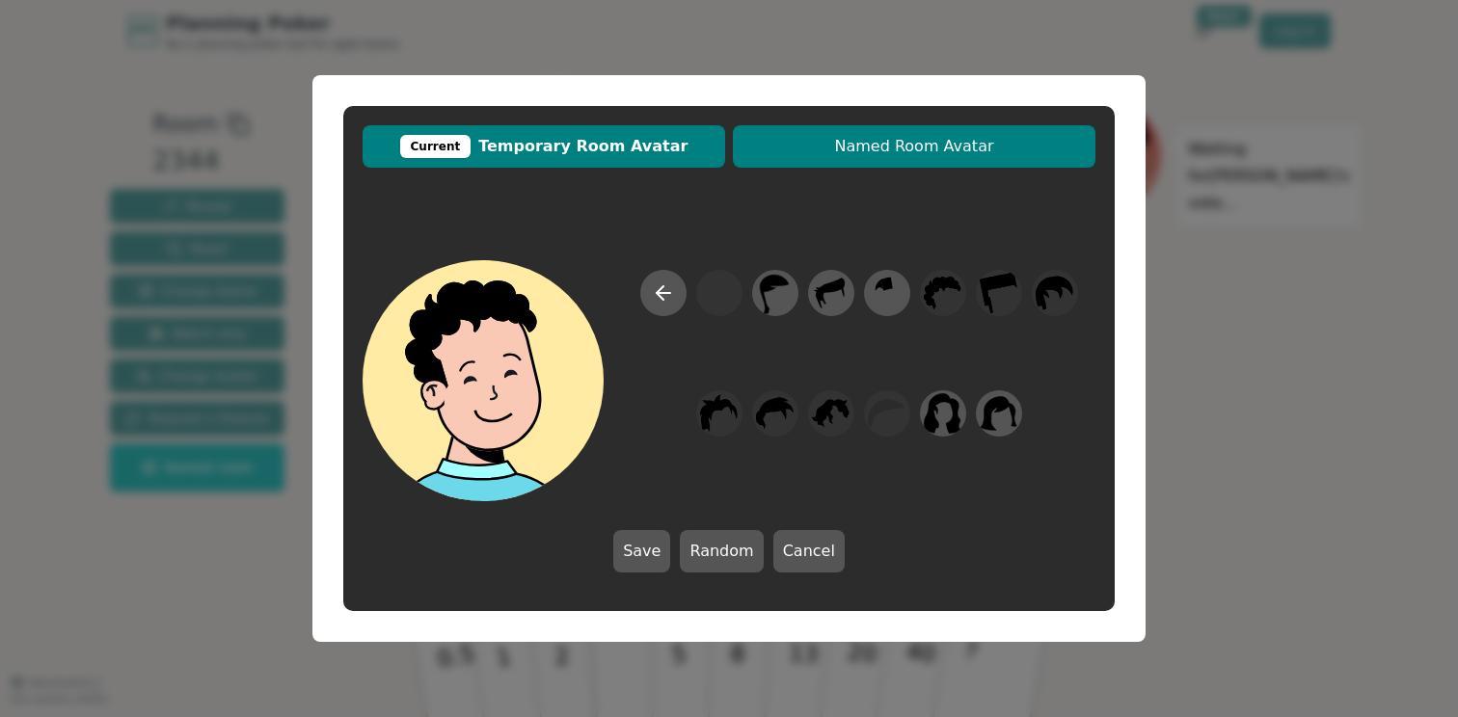
click at [850, 160] on button "Named Room Avatar" at bounding box center [914, 146] width 363 height 42
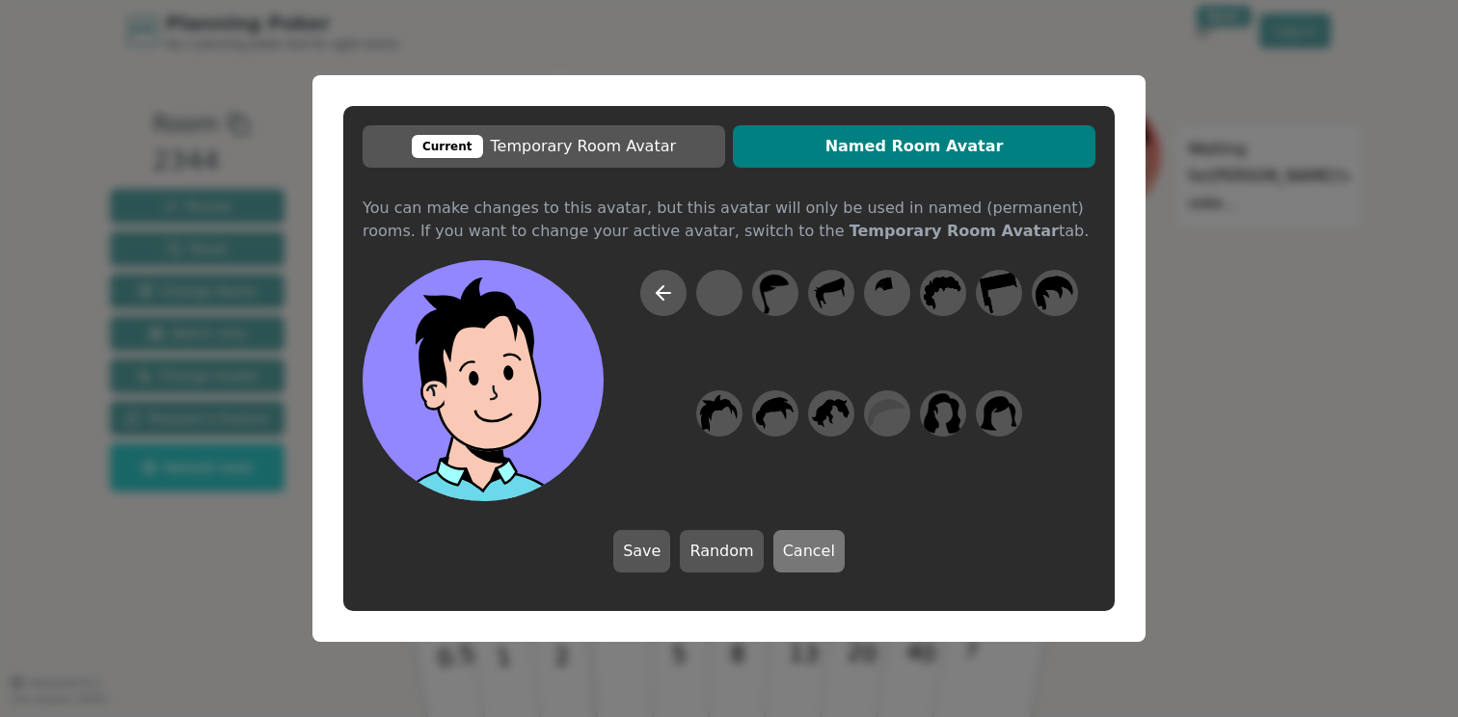
click at [819, 562] on button "Cancel" at bounding box center [808, 551] width 71 height 42
